Goal: Information Seeking & Learning: Learn about a topic

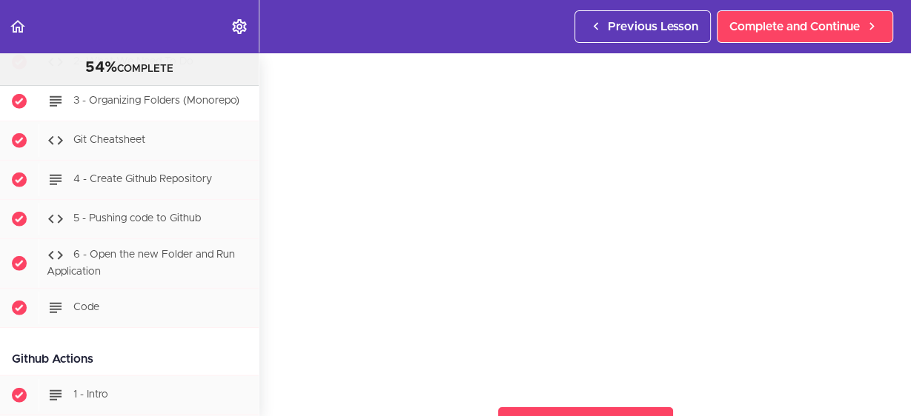
scroll to position [12039, 0]
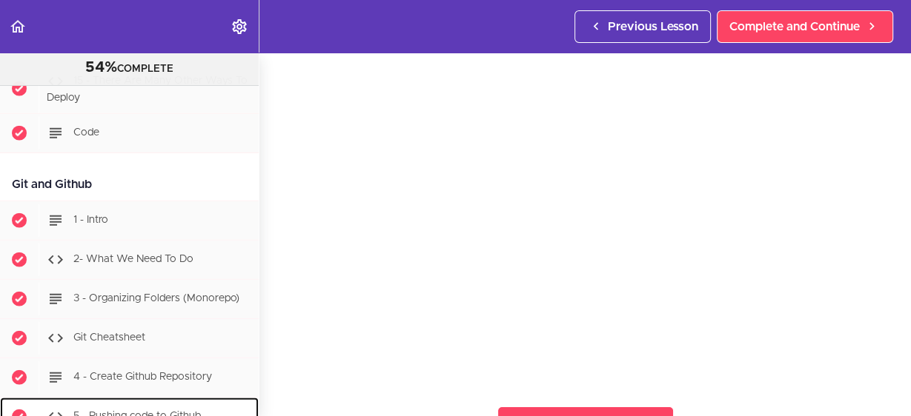
click at [147, 412] on span "5 - Pushing code to Github" at bounding box center [136, 417] width 127 height 10
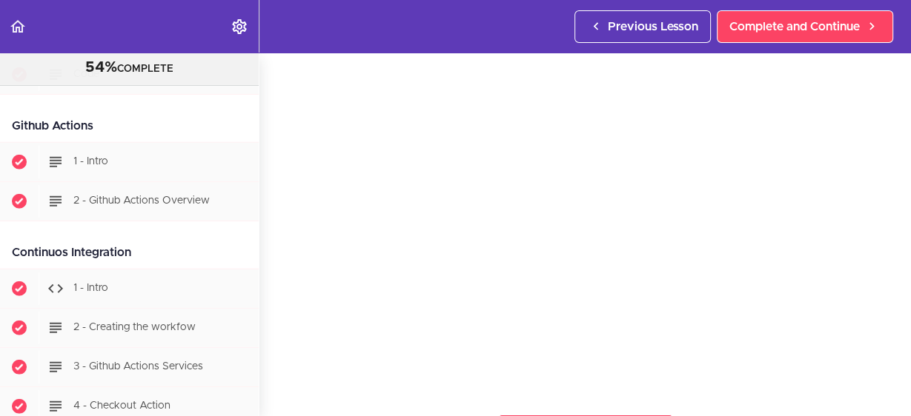
scroll to position [12272, 0]
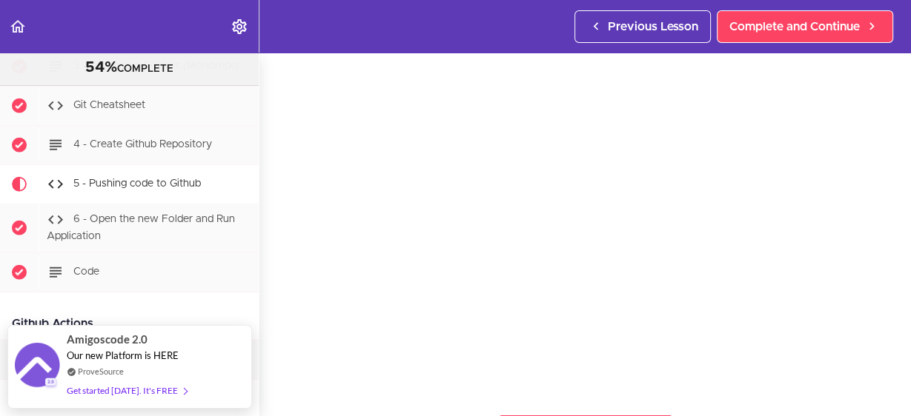
click at [139, 332] on div "Amigoscode 2.0 Our new Platform is HERE ProveSource Get started [DATE]. It's FR…" at bounding box center [129, 367] width 125 height 82
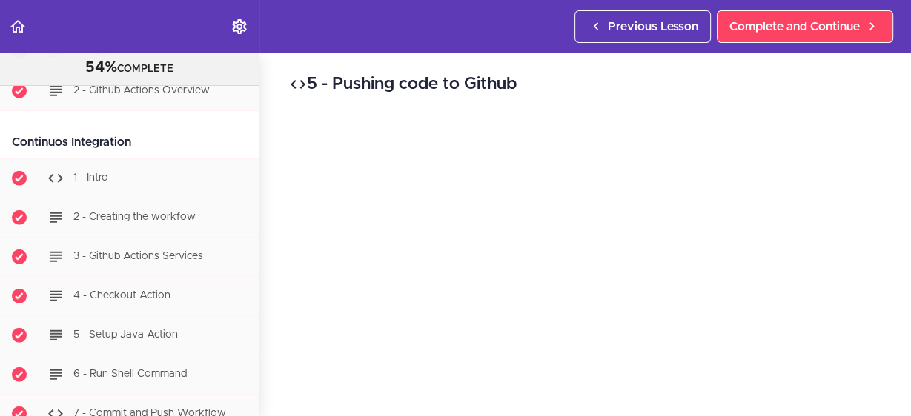
scroll to position [12383, 0]
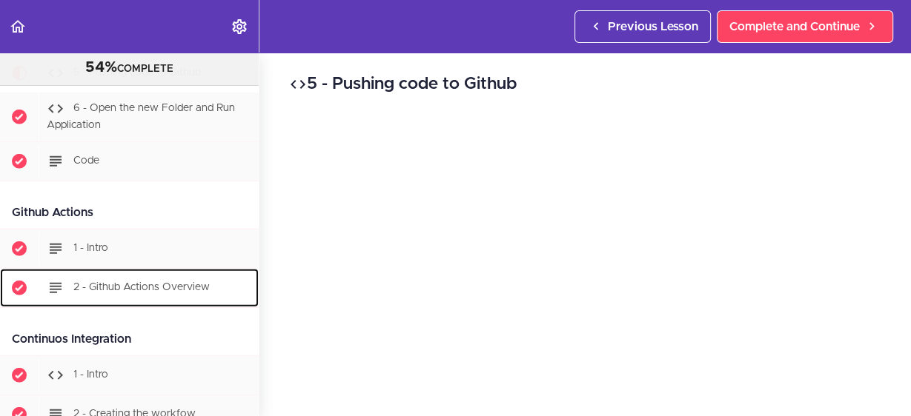
click at [144, 282] on span "2 - Github Actions Overview" at bounding box center [141, 287] width 136 height 10
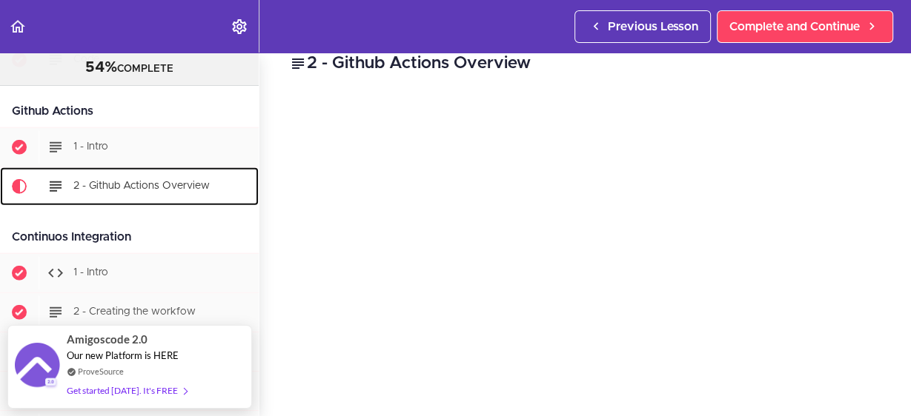
scroll to position [12683, 0]
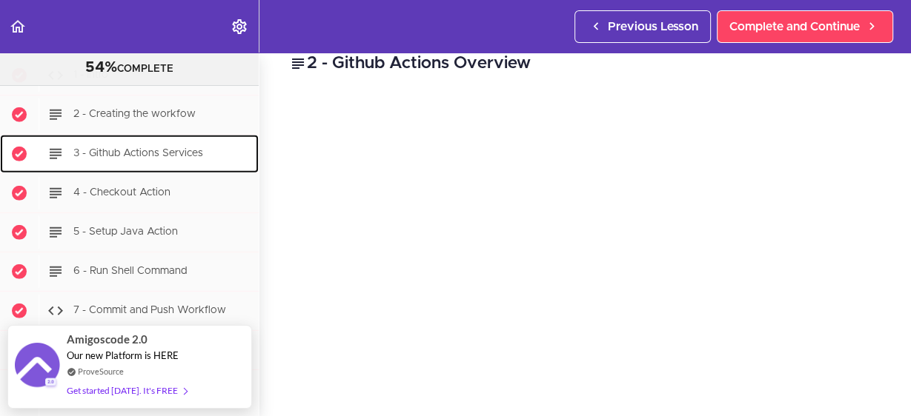
click at [194, 148] on span "3 - Github Actions Services" at bounding box center [138, 153] width 130 height 10
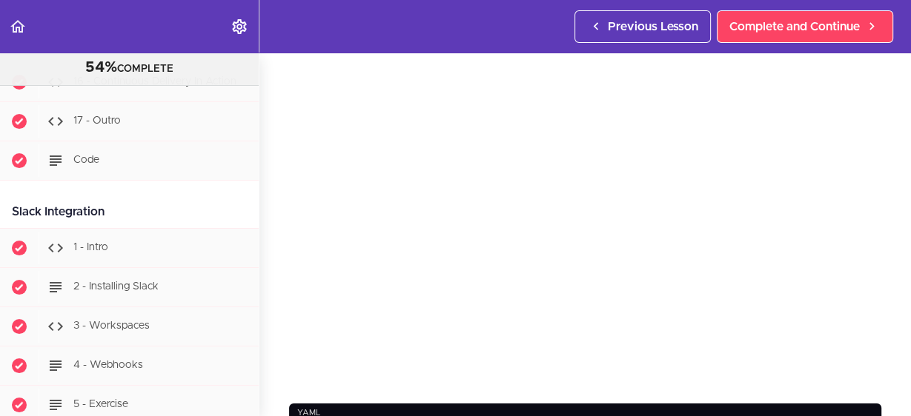
scroll to position [14033, 0]
